Goal: Transaction & Acquisition: Purchase product/service

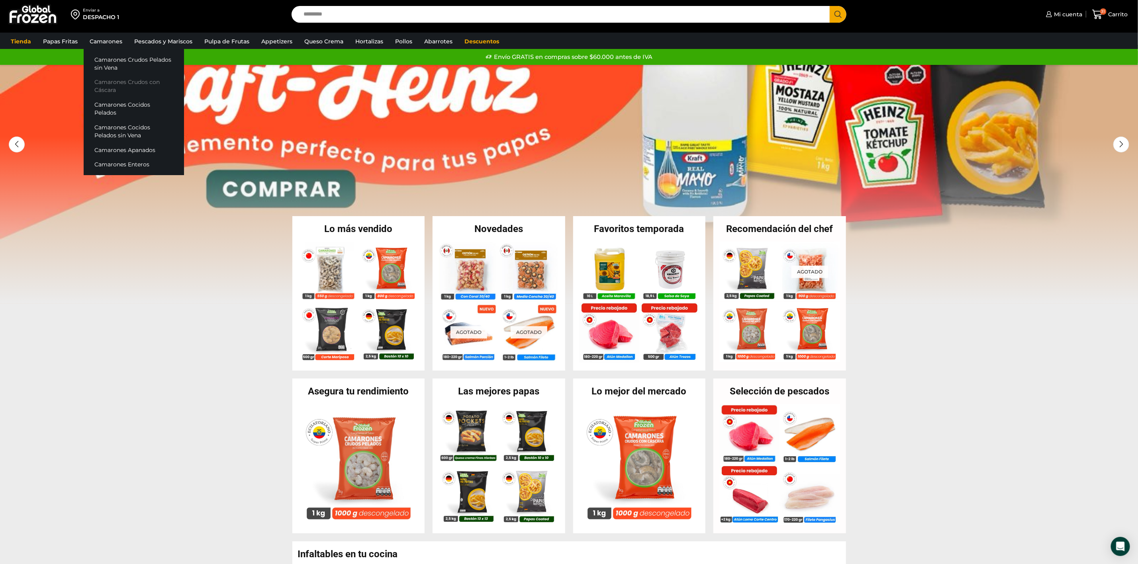
click at [107, 85] on link "Camarones Crudos con Cáscara" at bounding box center [134, 86] width 100 height 23
